Goal: Entertainment & Leisure: Consume media (video, audio)

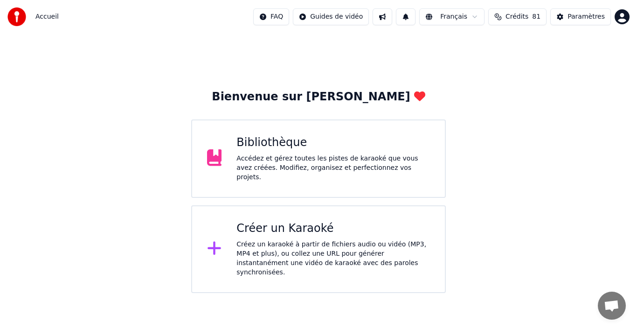
click at [370, 150] on div "Bibliothèque" at bounding box center [334, 142] width 194 height 15
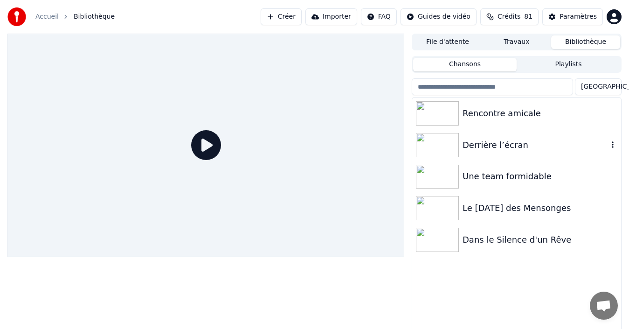
click at [443, 147] on img at bounding box center [437, 145] width 43 height 24
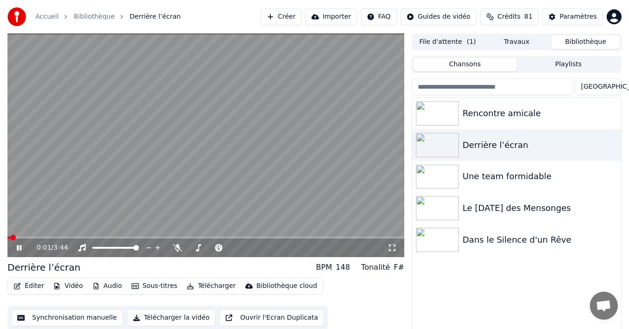
click at [21, 245] on icon at bounding box center [19, 248] width 5 height 6
click at [7, 239] on span at bounding box center [10, 238] width 6 height 6
click at [252, 251] on span at bounding box center [249, 248] width 6 height 6
click at [21, 250] on icon at bounding box center [25, 247] width 21 height 7
click at [19, 248] on icon at bounding box center [19, 248] width 5 height 6
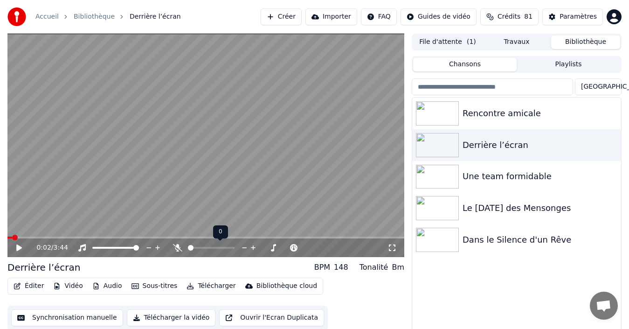
click at [191, 249] on span at bounding box center [191, 248] width 6 height 6
click at [229, 247] on span at bounding box center [230, 248] width 43 height 2
click at [233, 248] on span at bounding box center [232, 248] width 6 height 6
click at [10, 254] on div "0:02 / 3:44" at bounding box center [205, 247] width 397 height 19
click at [15, 246] on div "0:02 / 3:44" at bounding box center [206, 247] width 390 height 9
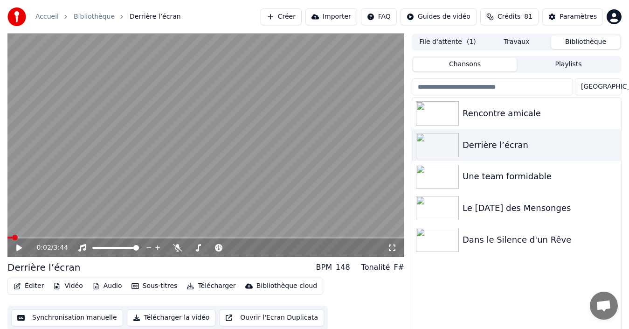
click at [17, 250] on icon at bounding box center [19, 247] width 6 height 7
click at [22, 243] on div "0:55 / 3:44" at bounding box center [206, 247] width 390 height 9
click at [7, 239] on span at bounding box center [10, 238] width 6 height 6
click at [22, 249] on icon at bounding box center [25, 247] width 21 height 7
click at [188, 249] on span at bounding box center [191, 248] width 6 height 6
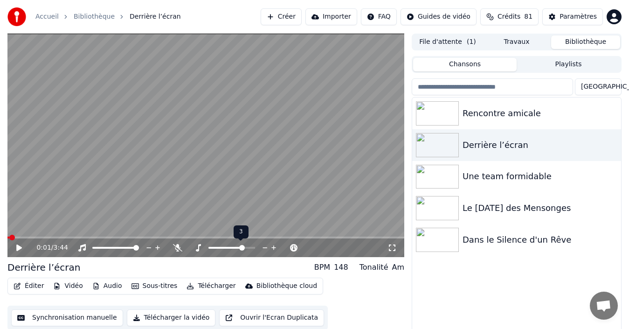
click at [244, 249] on span at bounding box center [232, 248] width 47 height 2
click at [21, 249] on icon at bounding box center [25, 247] width 21 height 7
click at [251, 250] on span at bounding box center [249, 248] width 6 height 6
click at [7, 238] on span at bounding box center [10, 238] width 6 height 6
click at [17, 246] on icon at bounding box center [19, 248] width 5 height 6
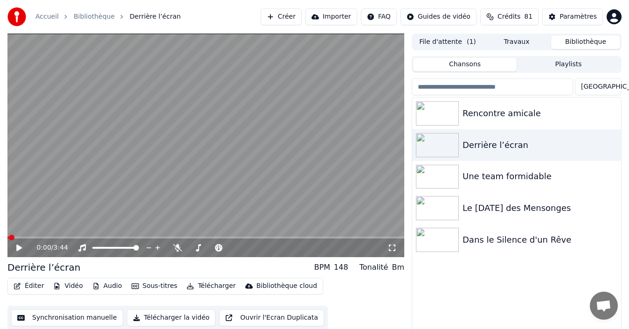
click at [17, 246] on icon at bounding box center [19, 247] width 6 height 7
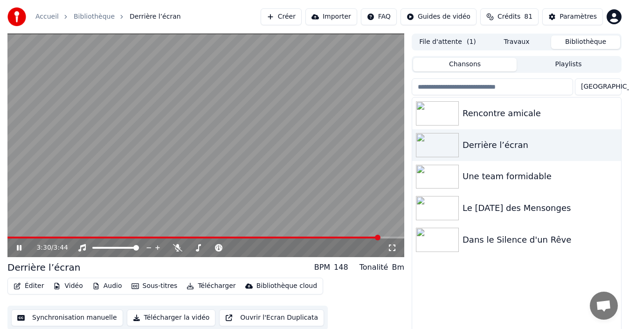
click at [18, 248] on icon at bounding box center [19, 248] width 5 height 6
